Goal: Find specific page/section: Find specific page/section

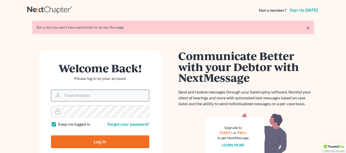
click at [141, 96] on input "Email Address" at bounding box center [106, 95] width 86 height 11
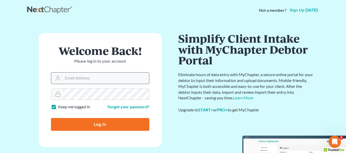
type input "Crystal@attorneydebtfighters.com"
type input "Thinking..."
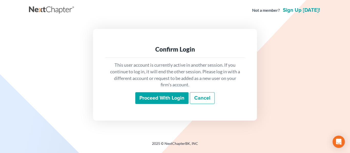
click at [147, 95] on input "Proceed with login" at bounding box center [161, 98] width 53 height 12
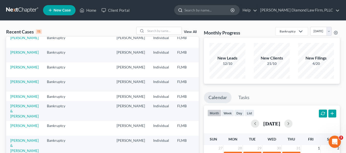
click at [229, 8] on input "search" at bounding box center [207, 9] width 47 height 9
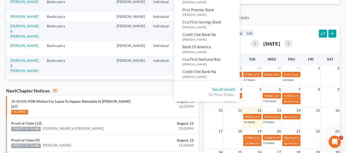
scroll to position [128, 0]
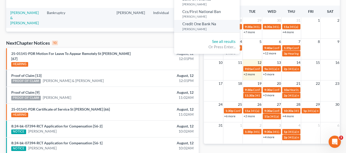
type input "[PERSON_NAME]"
click at [217, 29] on small "[PERSON_NAME]" at bounding box center [210, 29] width 56 height 4
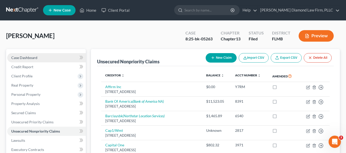
click at [53, 59] on link "Case Dashboard" at bounding box center [46, 57] width 79 height 9
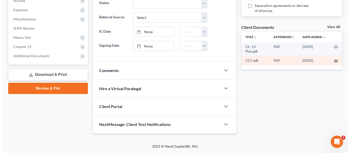
scroll to position [156, 0]
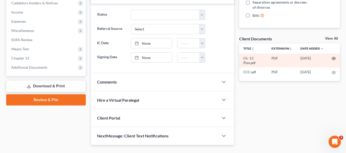
click at [333, 60] on icon "button" at bounding box center [334, 58] width 4 height 3
